Goal: Information Seeking & Learning: Learn about a topic

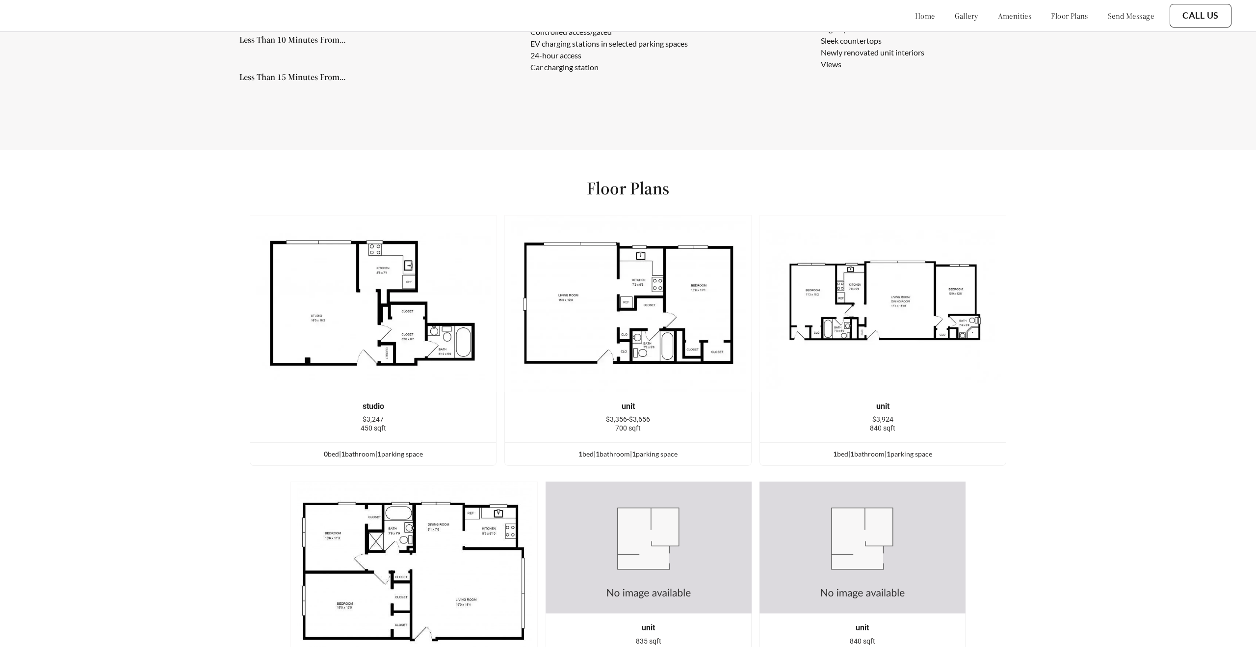
scroll to position [1398, 0]
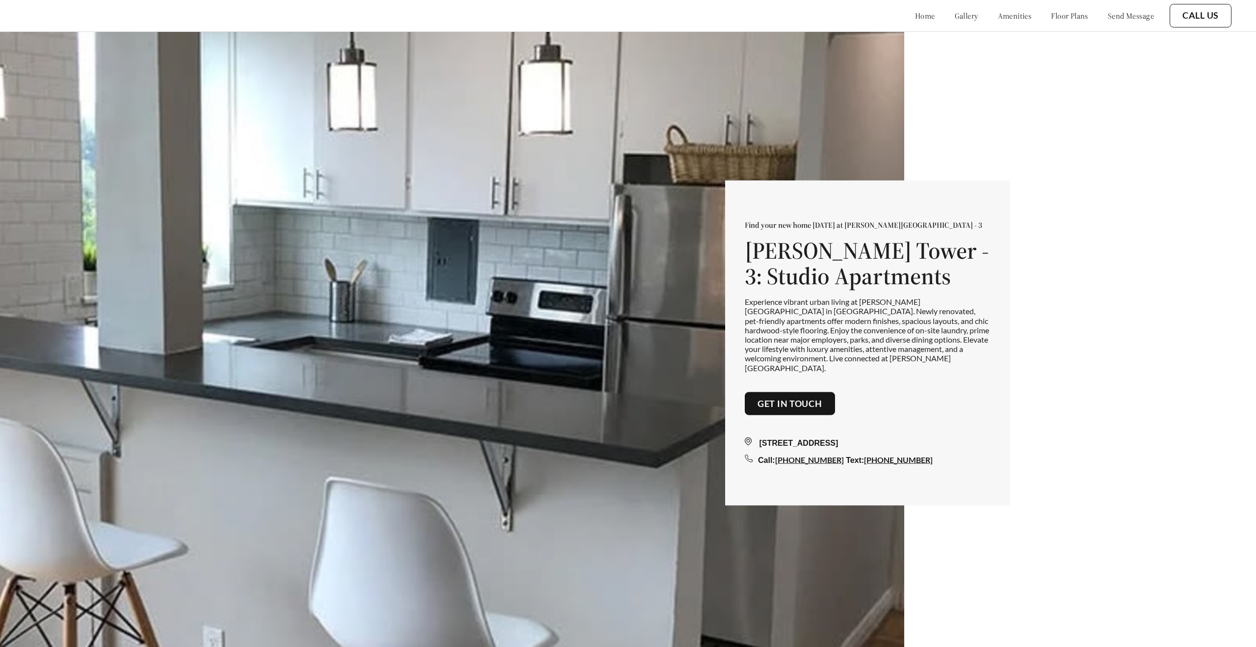
click at [1055, 15] on link "floor plans" at bounding box center [1069, 16] width 37 height 10
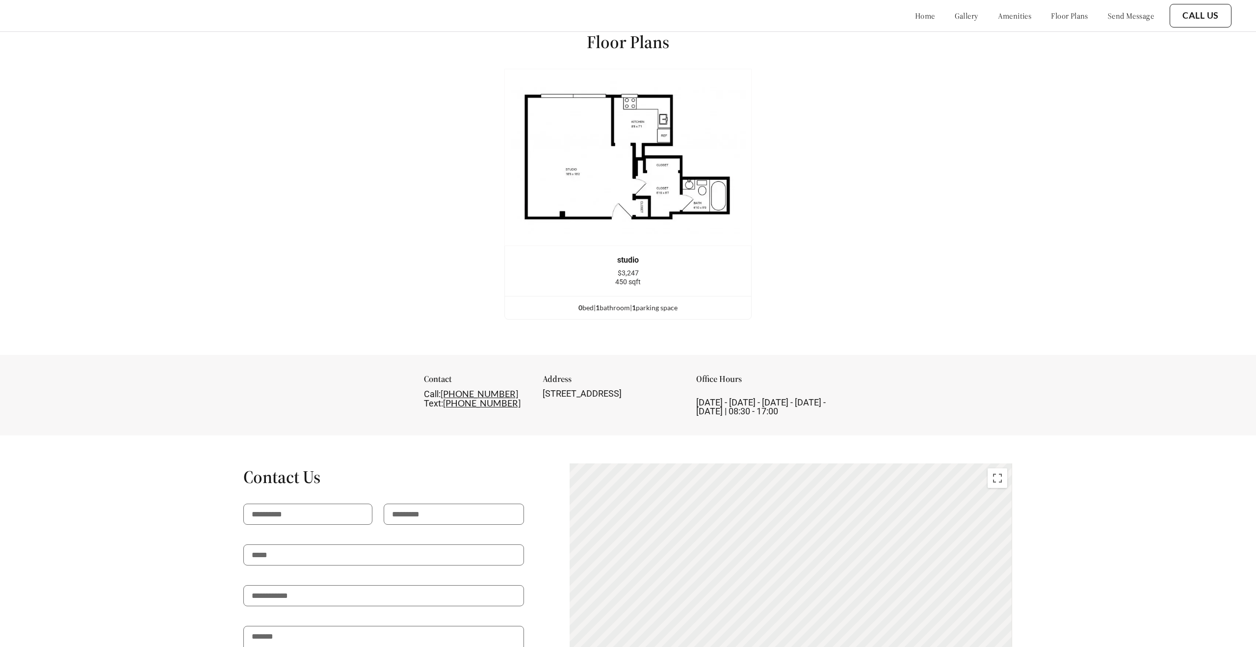
scroll to position [1538, 0]
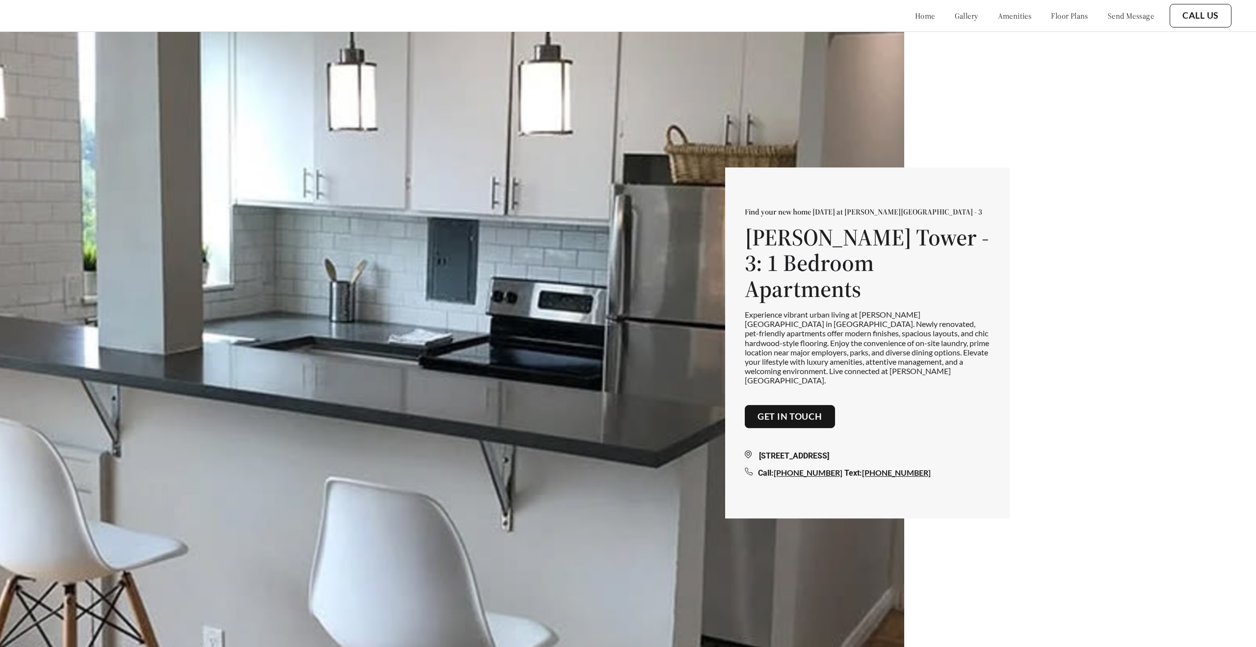
click at [1058, 20] on link "floor plans" at bounding box center [1069, 16] width 37 height 10
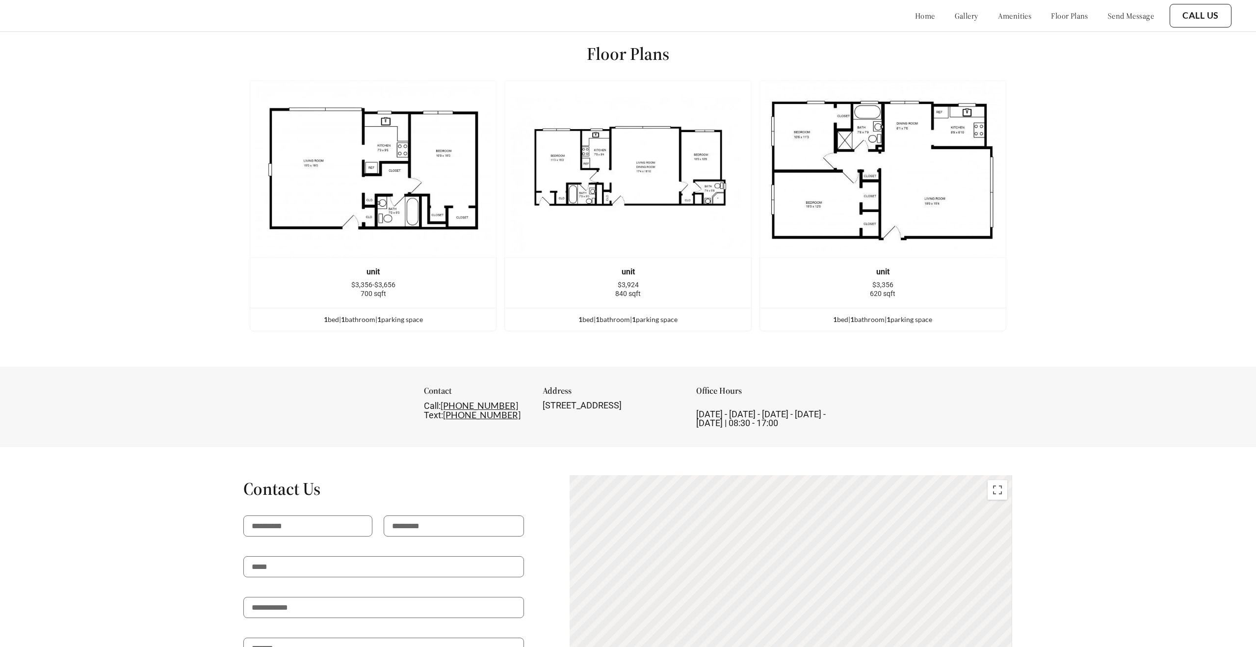
scroll to position [1538, 0]
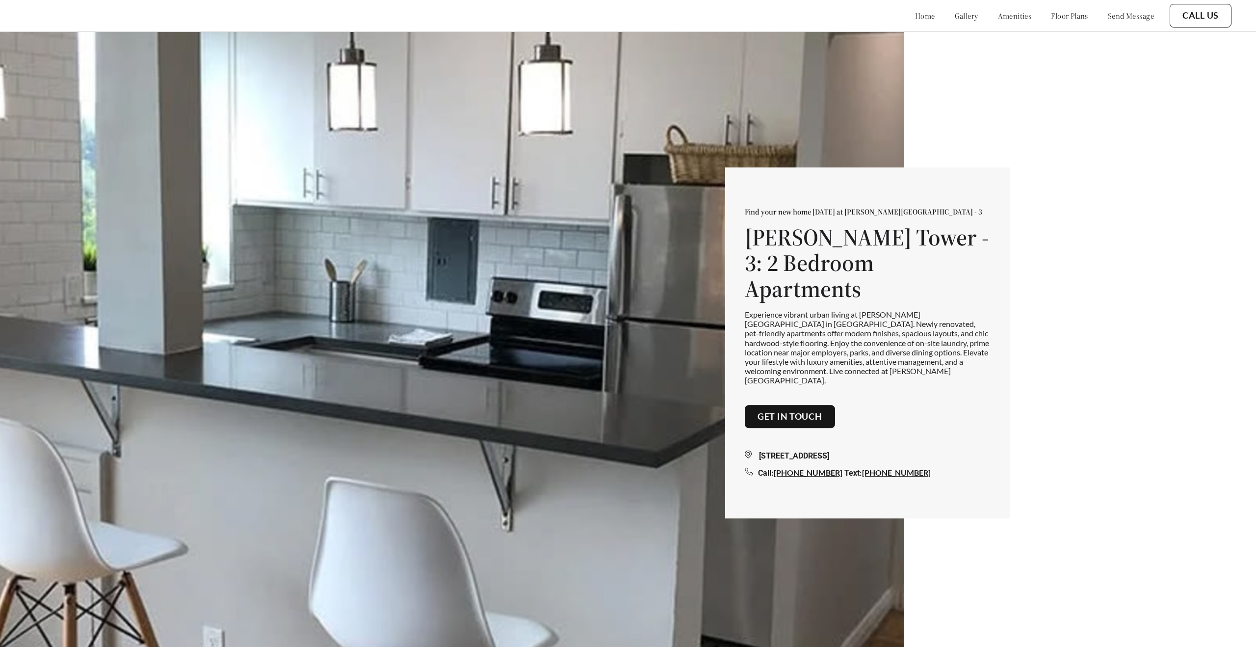
click at [1051, 13] on link "floor plans" at bounding box center [1069, 16] width 37 height 10
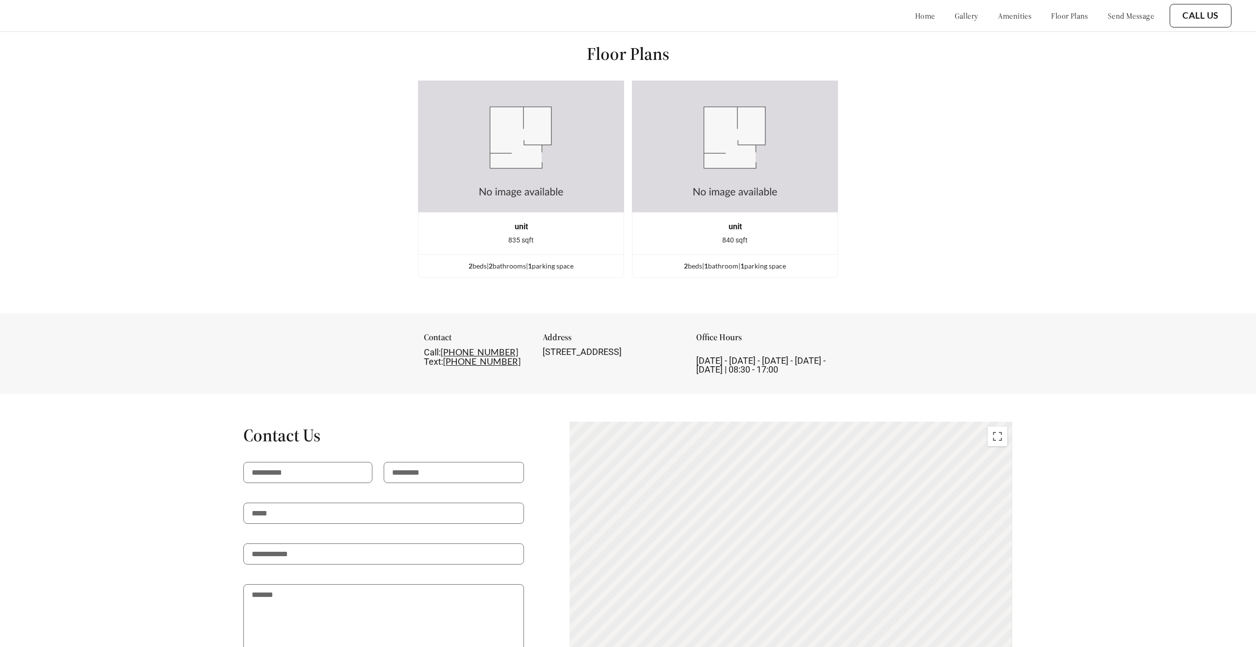
scroll to position [1538, 0]
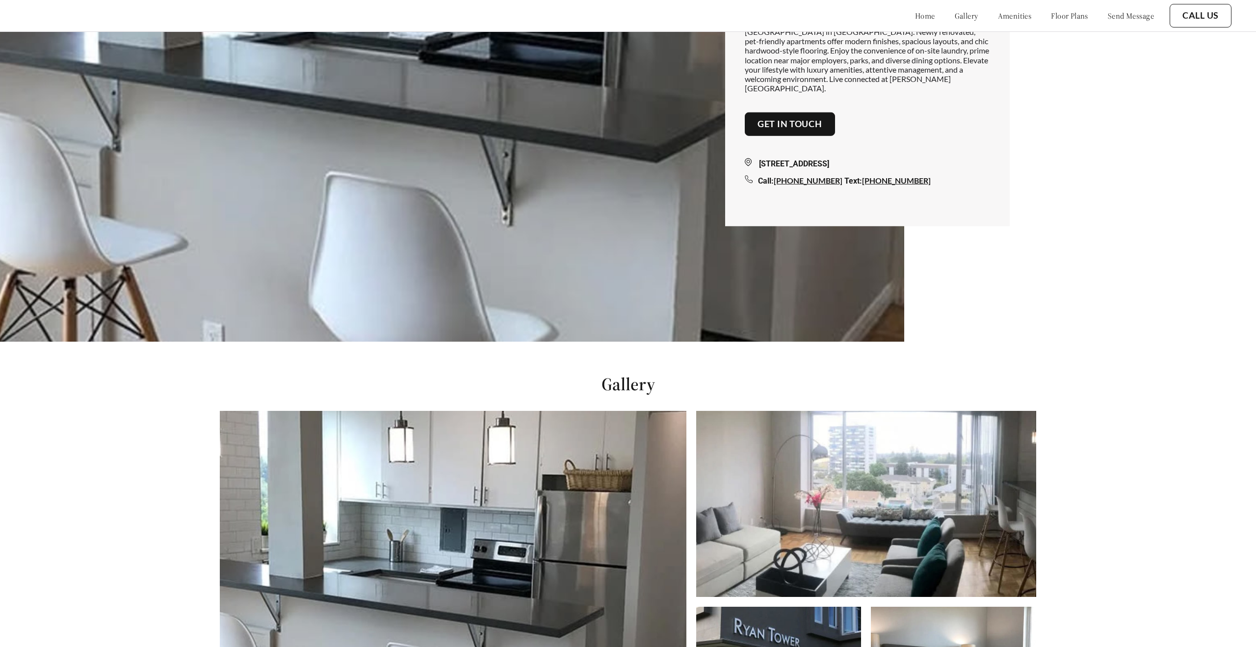
scroll to position [1, 0]
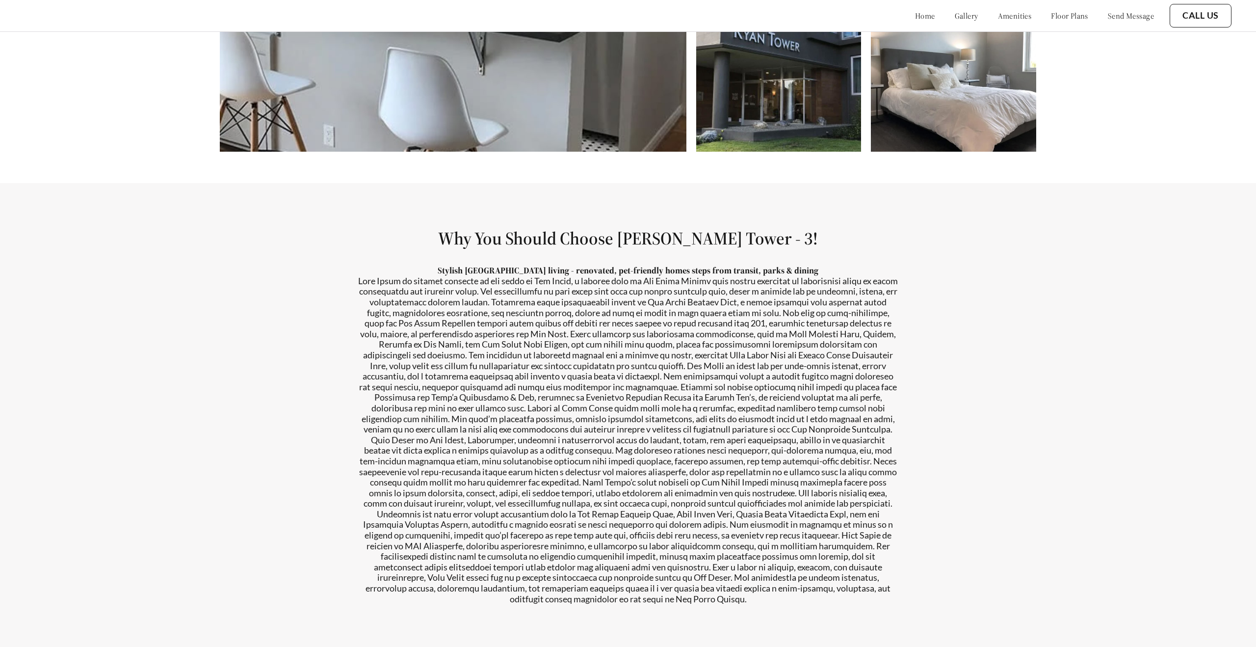
scroll to position [962, 0]
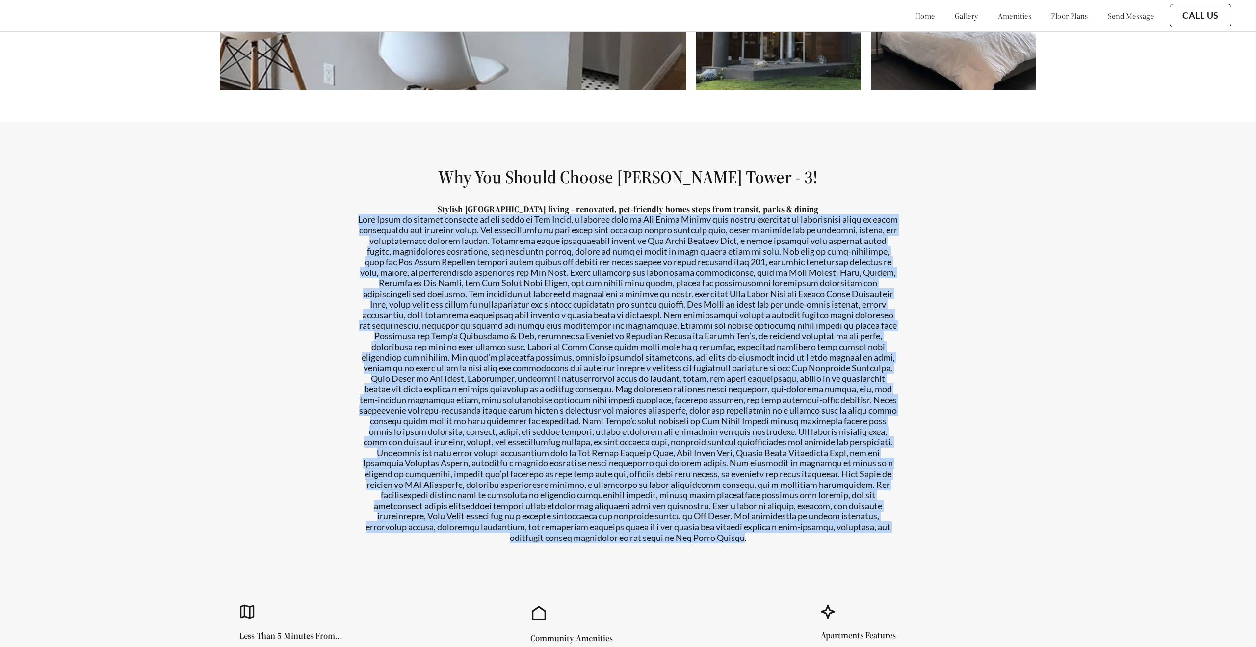
drag, startPoint x: 369, startPoint y: 219, endPoint x: 684, endPoint y: 542, distance: 451.8
click at [684, 542] on p at bounding box center [628, 378] width 540 height 328
copy p "Ryan Tower is ideally situated in the heart of San Mateo, a vibrant city in San…"
click at [683, 541] on p at bounding box center [628, 378] width 540 height 328
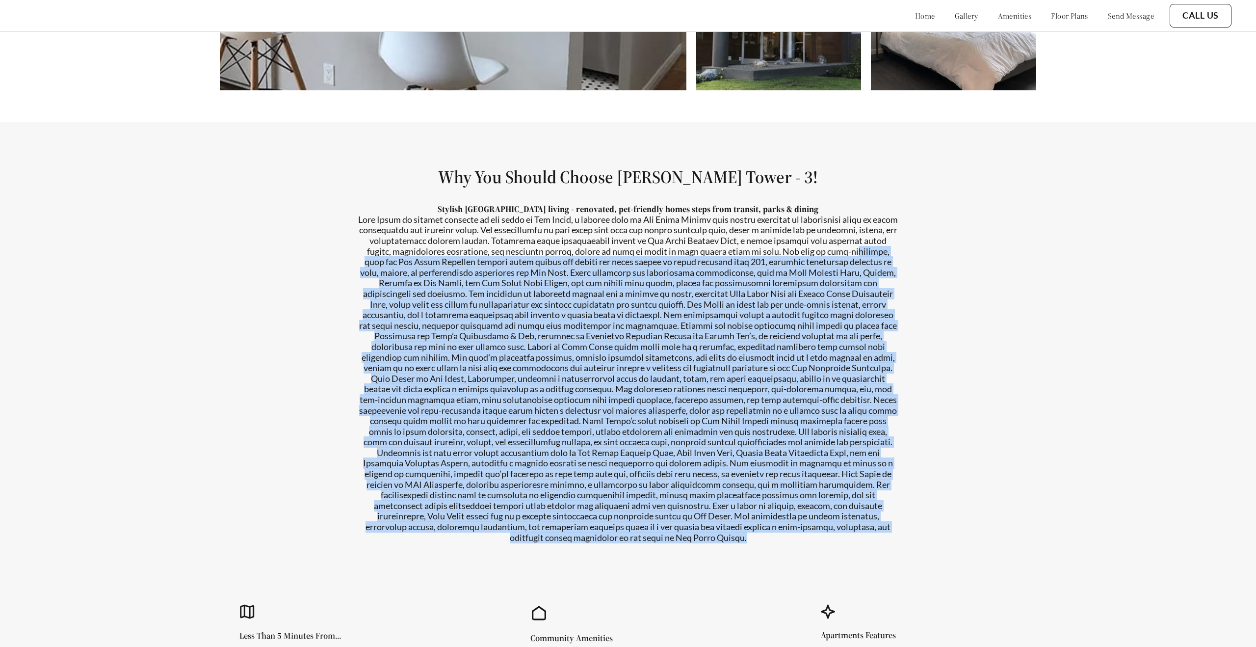
drag, startPoint x: 691, startPoint y: 540, endPoint x: 380, endPoint y: 257, distance: 420.3
click at [380, 257] on p at bounding box center [628, 378] width 540 height 328
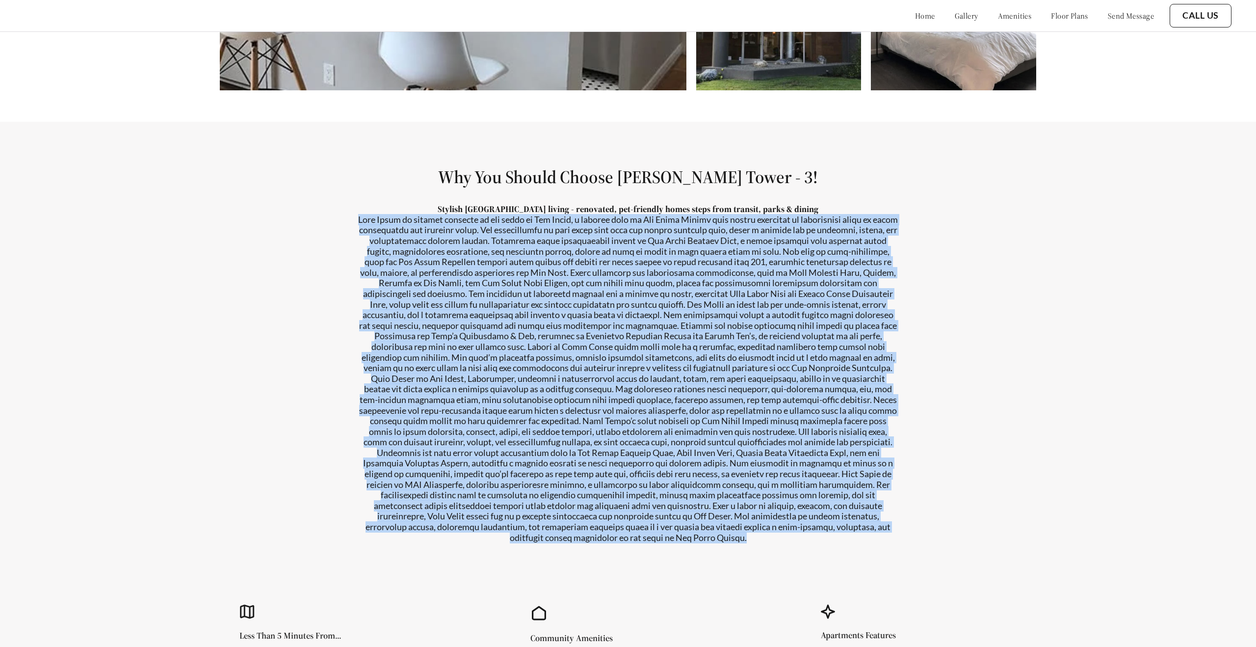
drag, startPoint x: 371, startPoint y: 221, endPoint x: 697, endPoint y: 555, distance: 466.7
click at [697, 555] on div "Stylish San Mateo living - renovated, pet-friendly homes steps from transit, pa…" at bounding box center [628, 389] width 540 height 371
copy p "Ryan Tower is ideally situated in the heart of San Mateo, a vibrant city in San…"
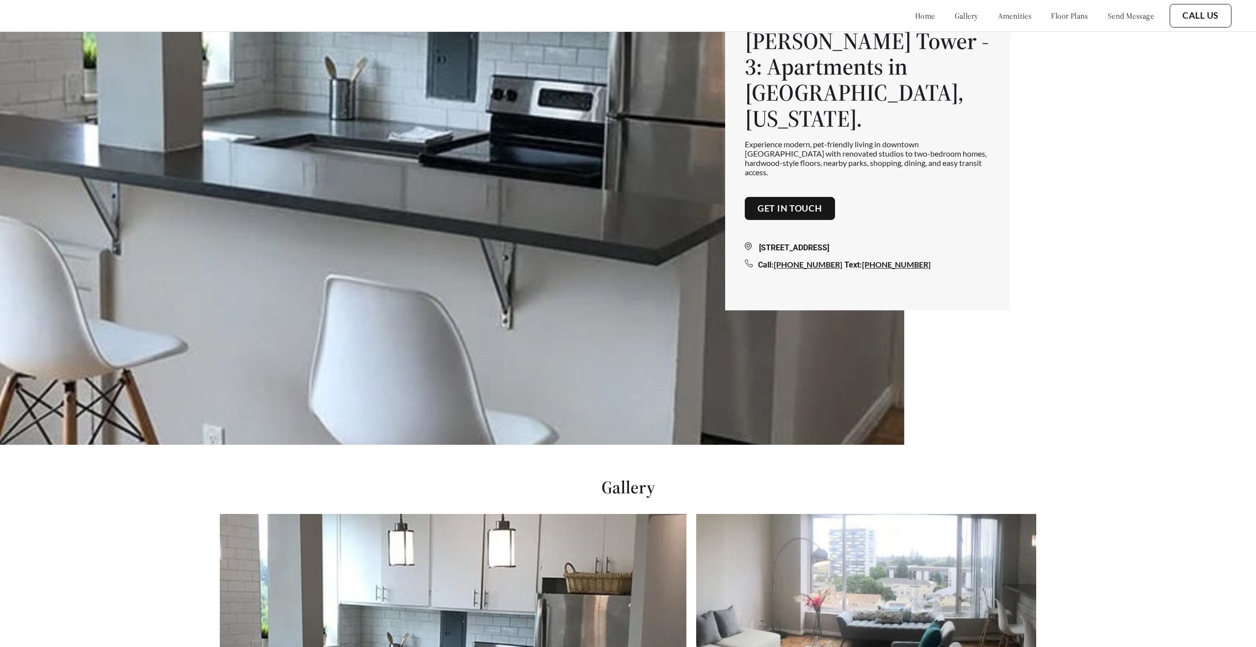
scroll to position [23, 0]
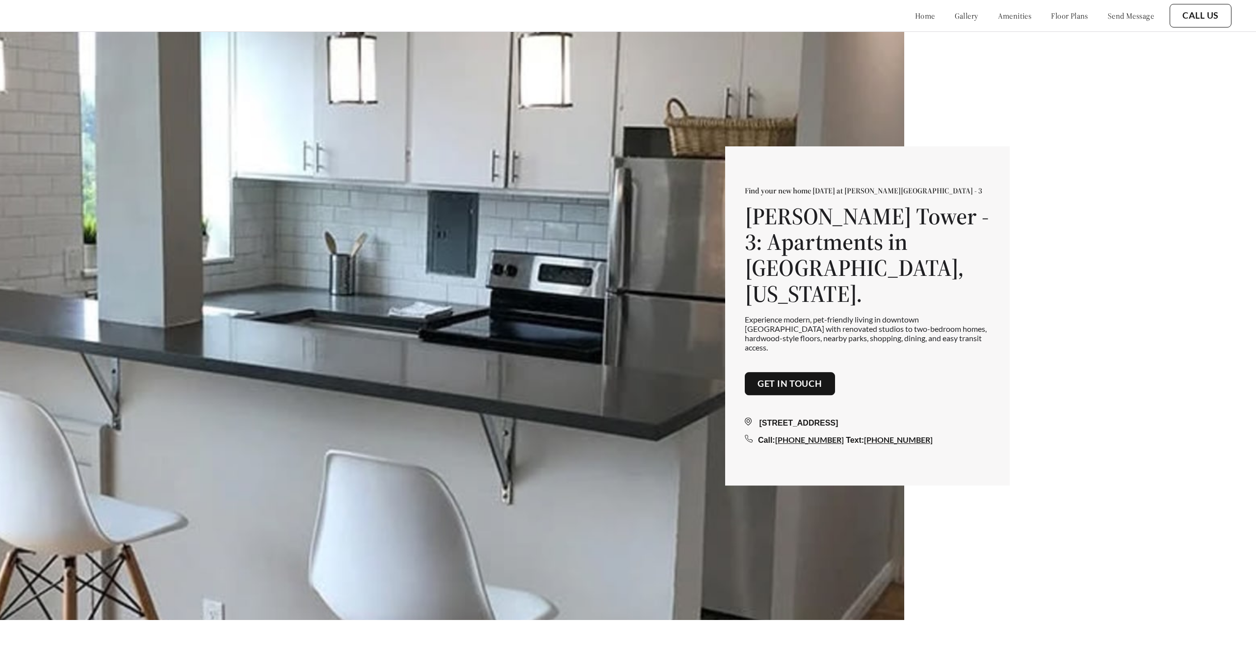
scroll to position [23, 0]
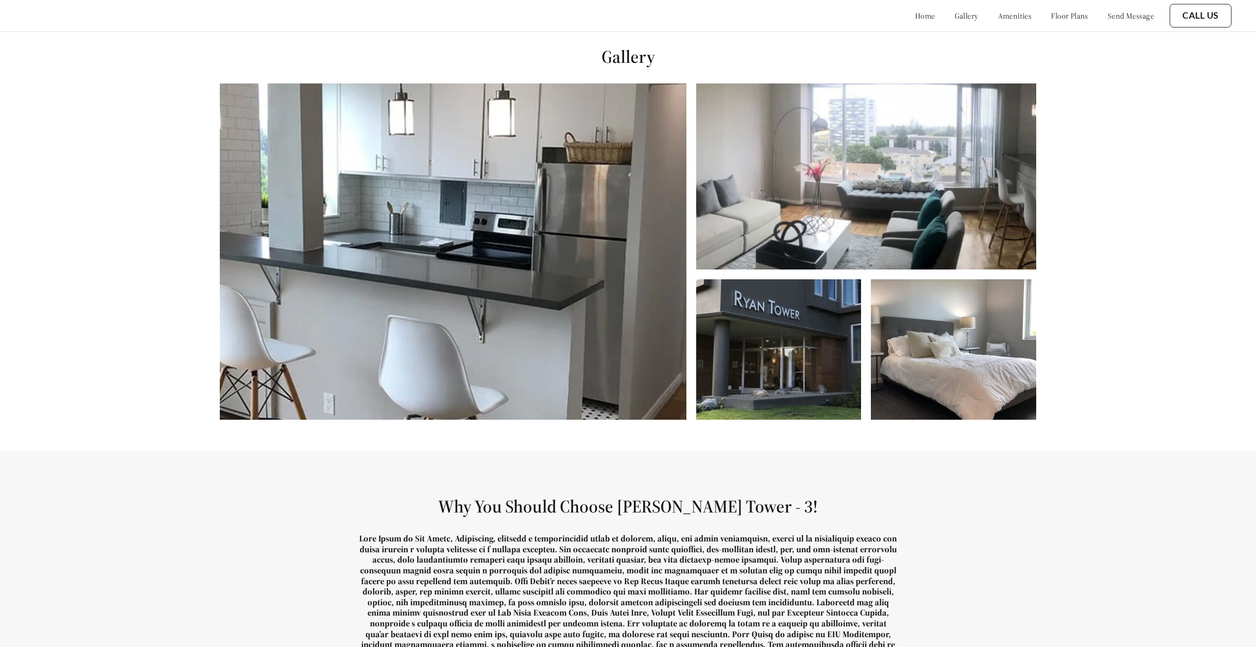
scroll to position [601, 0]
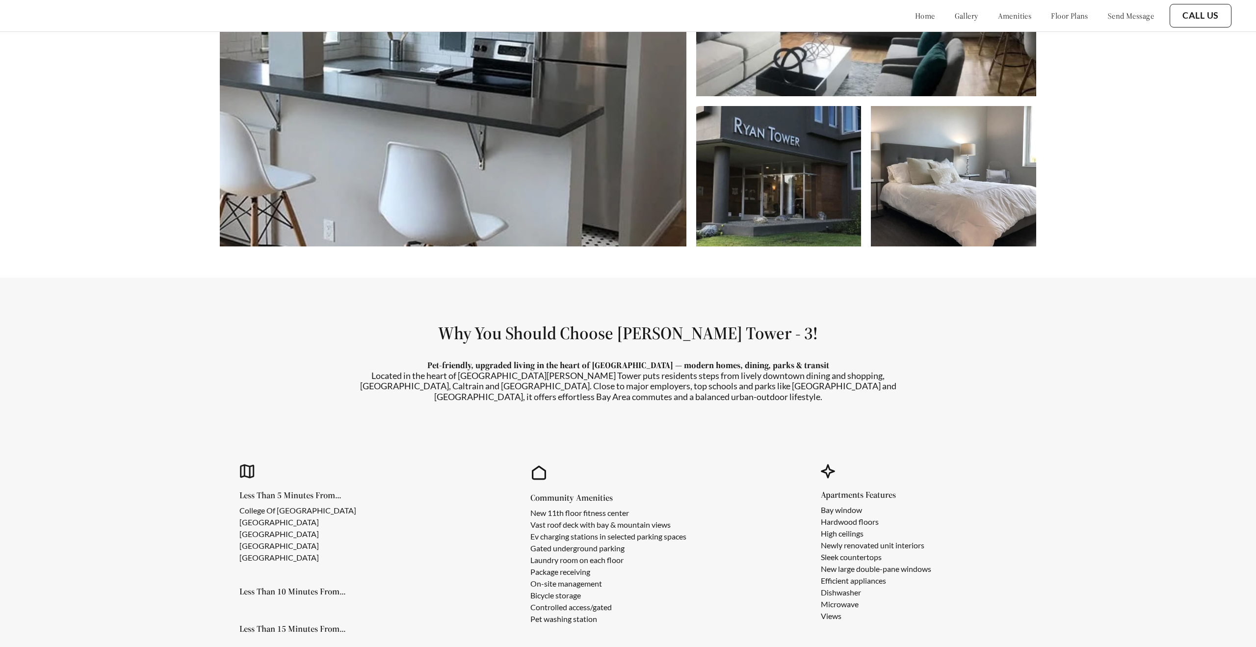
scroll to position [856, 0]
